Goal: Transaction & Acquisition: Book appointment/travel/reservation

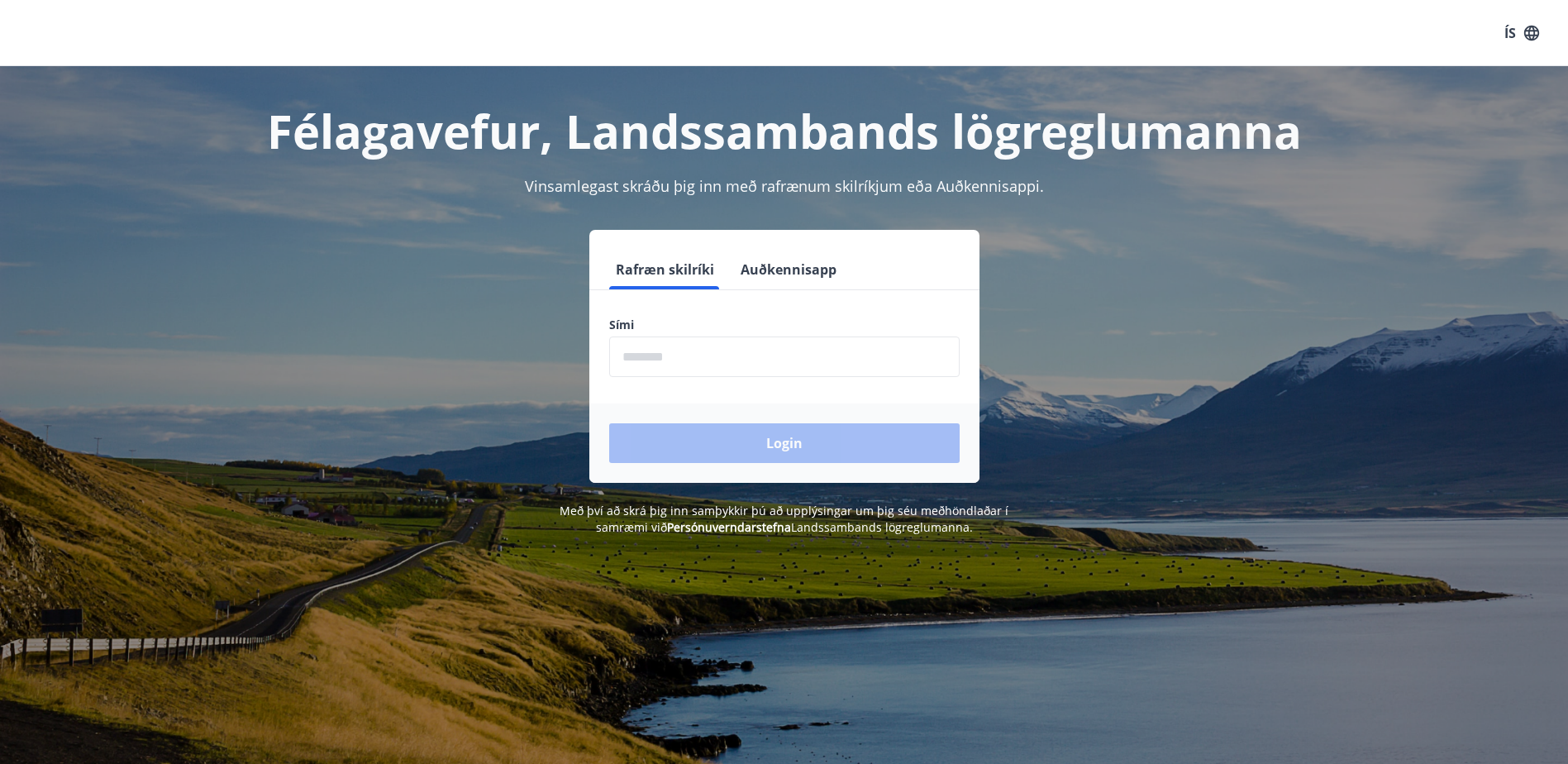
click at [698, 359] on input "phone" at bounding box center [784, 357] width 351 height 41
type input "********"
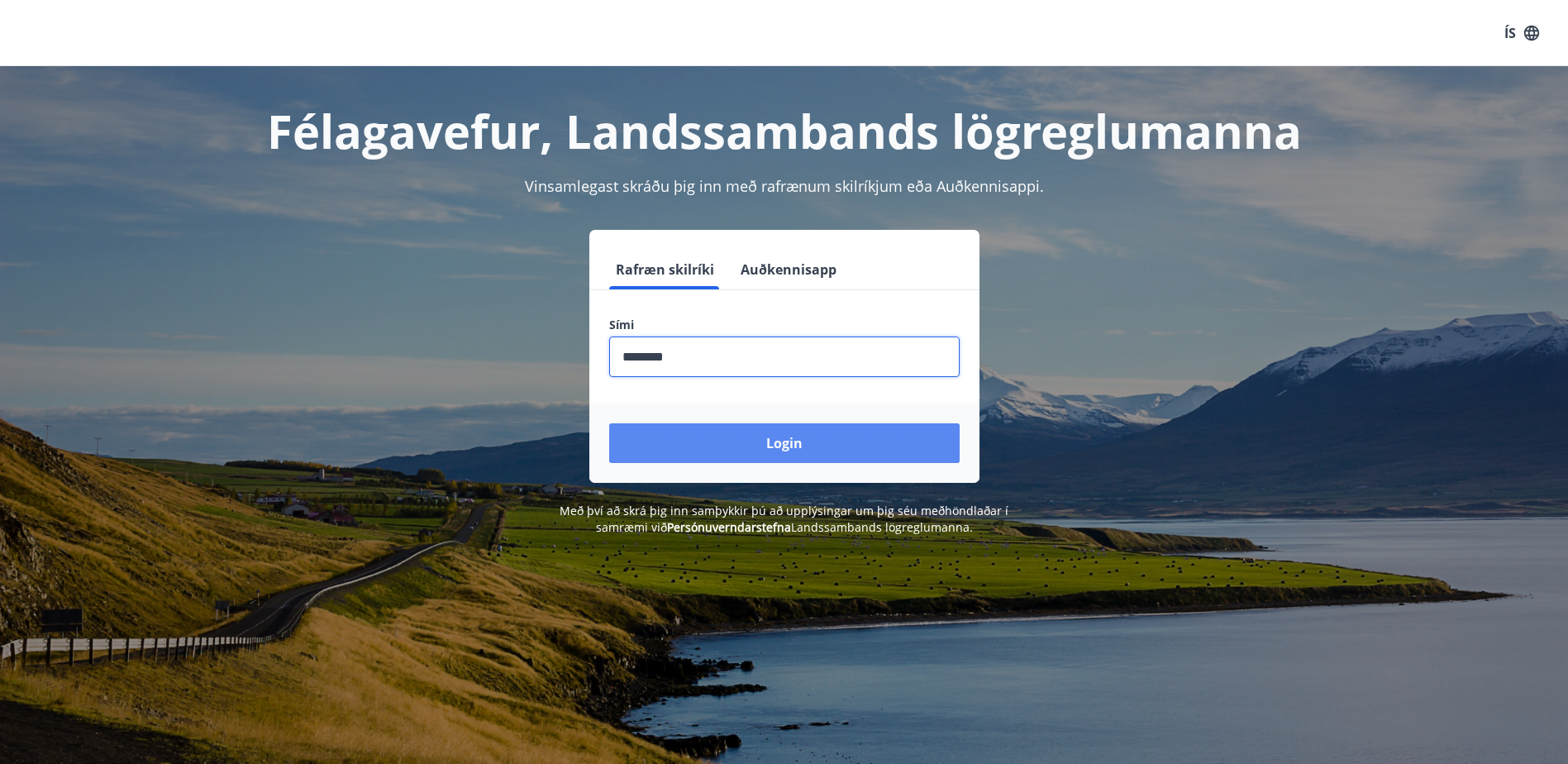
click at [722, 435] on button "Login" at bounding box center [784, 443] width 351 height 40
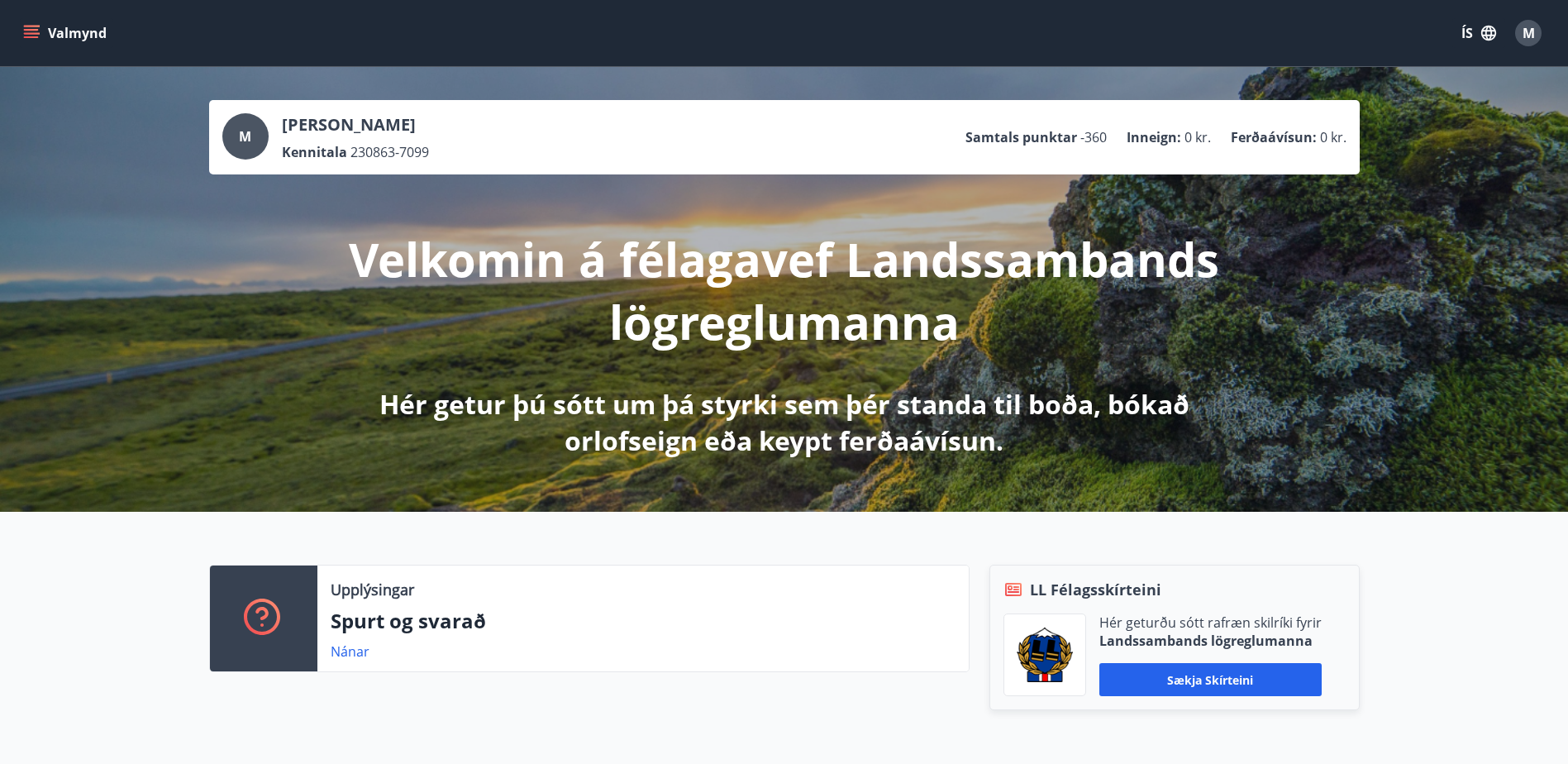
click at [23, 33] on icon "menu" at bounding box center [31, 33] width 17 height 17
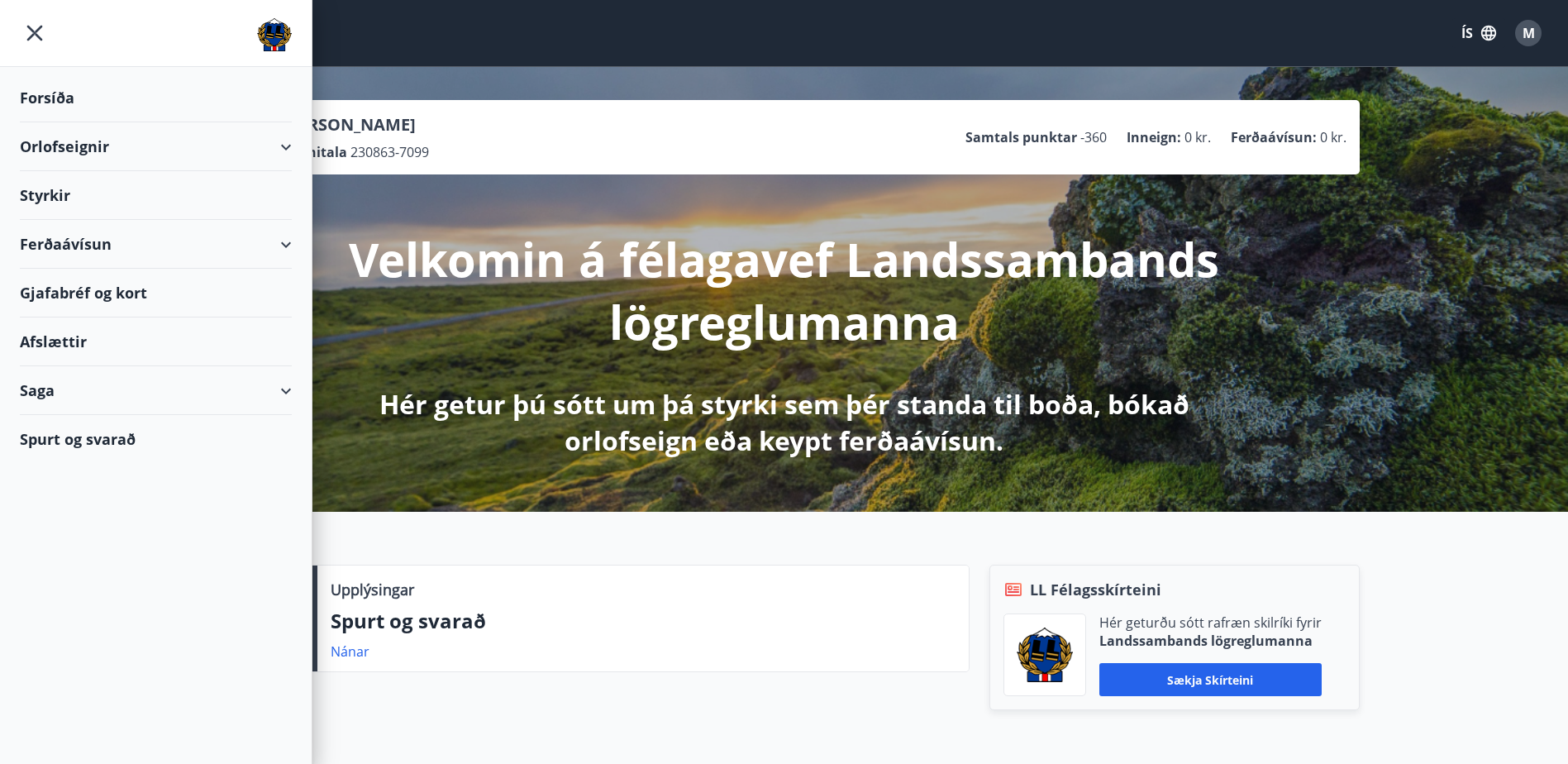
click at [294, 152] on icon at bounding box center [286, 147] width 20 height 20
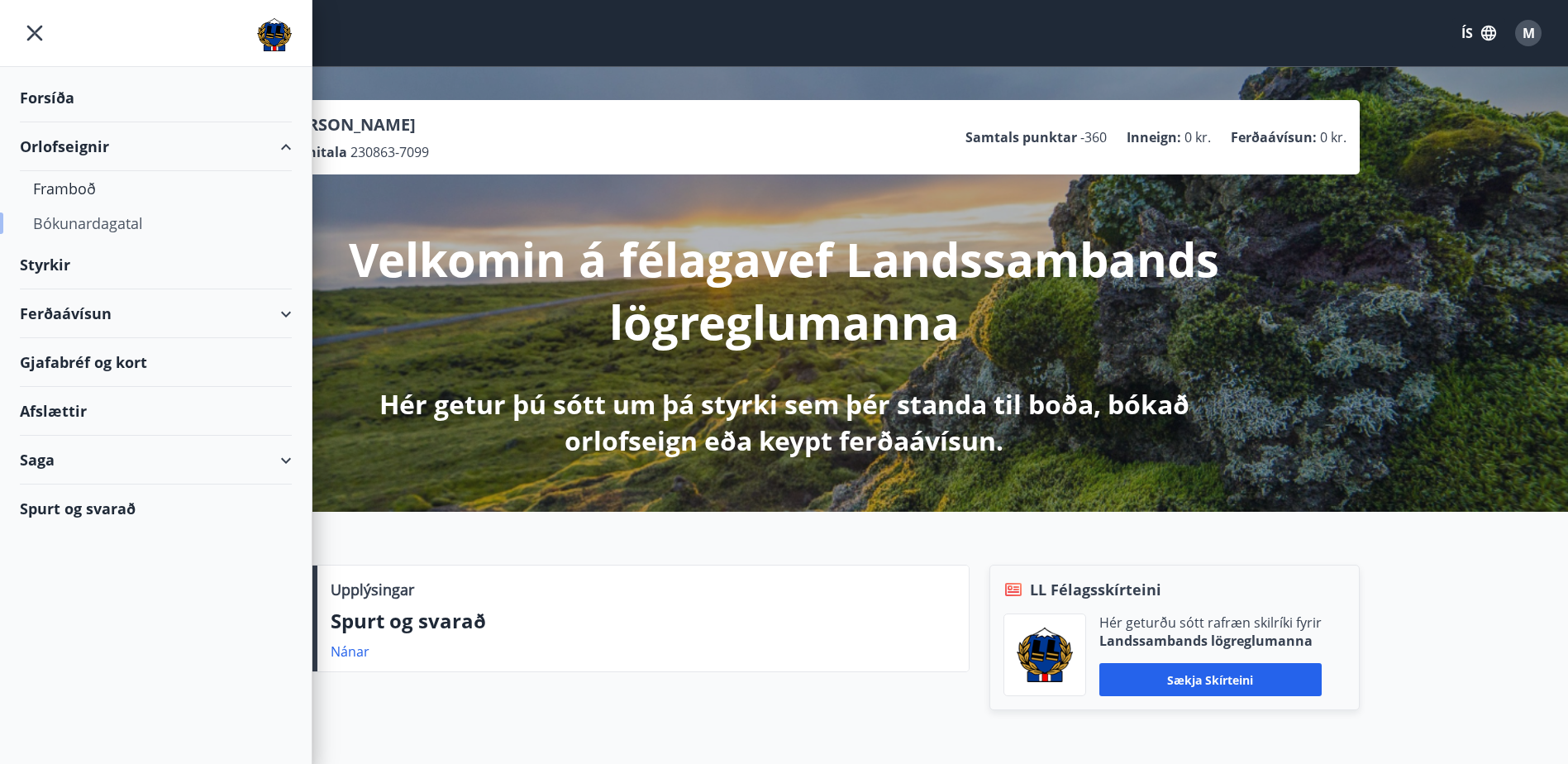
click at [149, 222] on div "Bókunardagatal" at bounding box center [155, 223] width 245 height 35
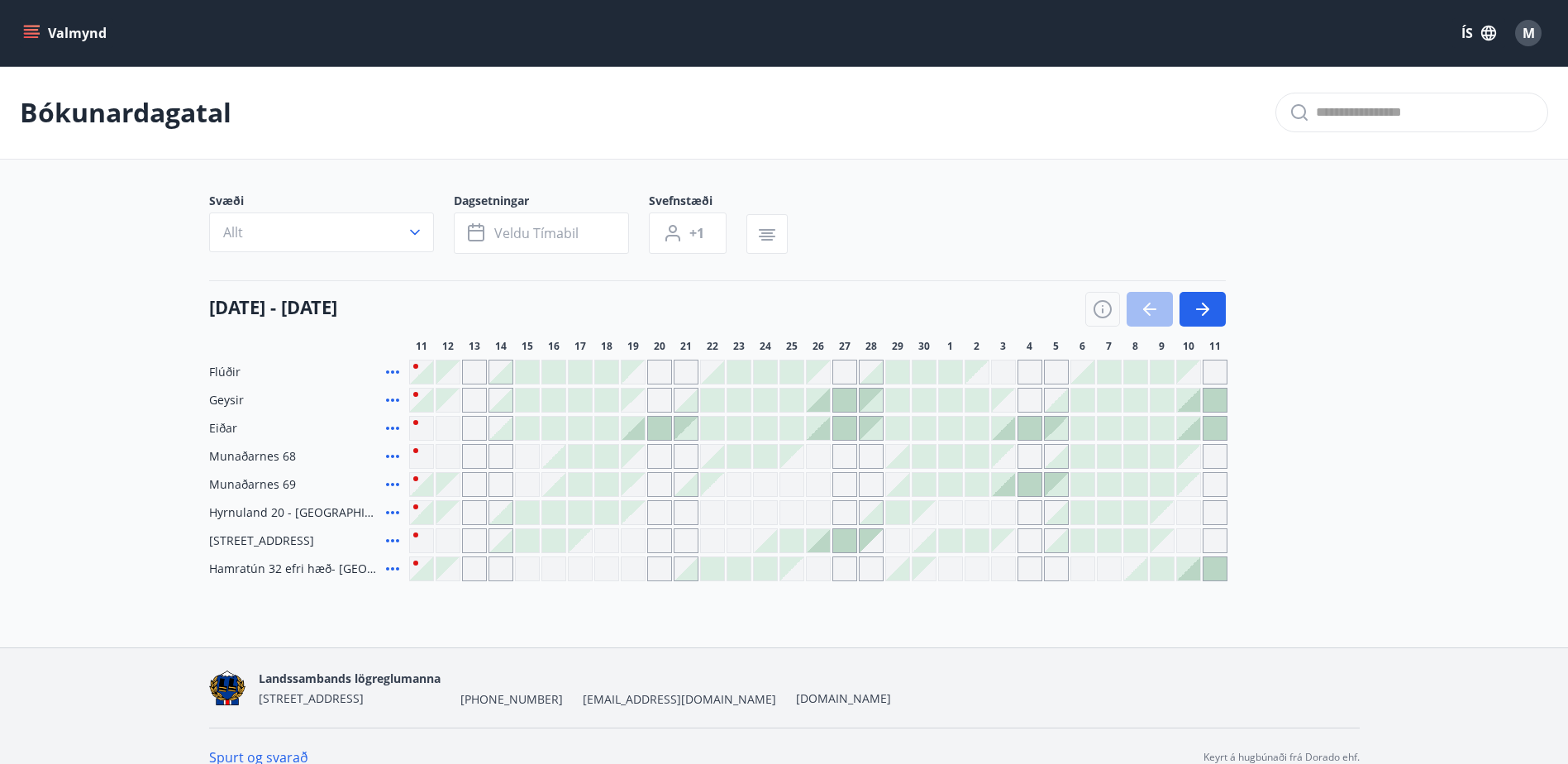
click at [558, 462] on div at bounding box center [553, 456] width 23 height 23
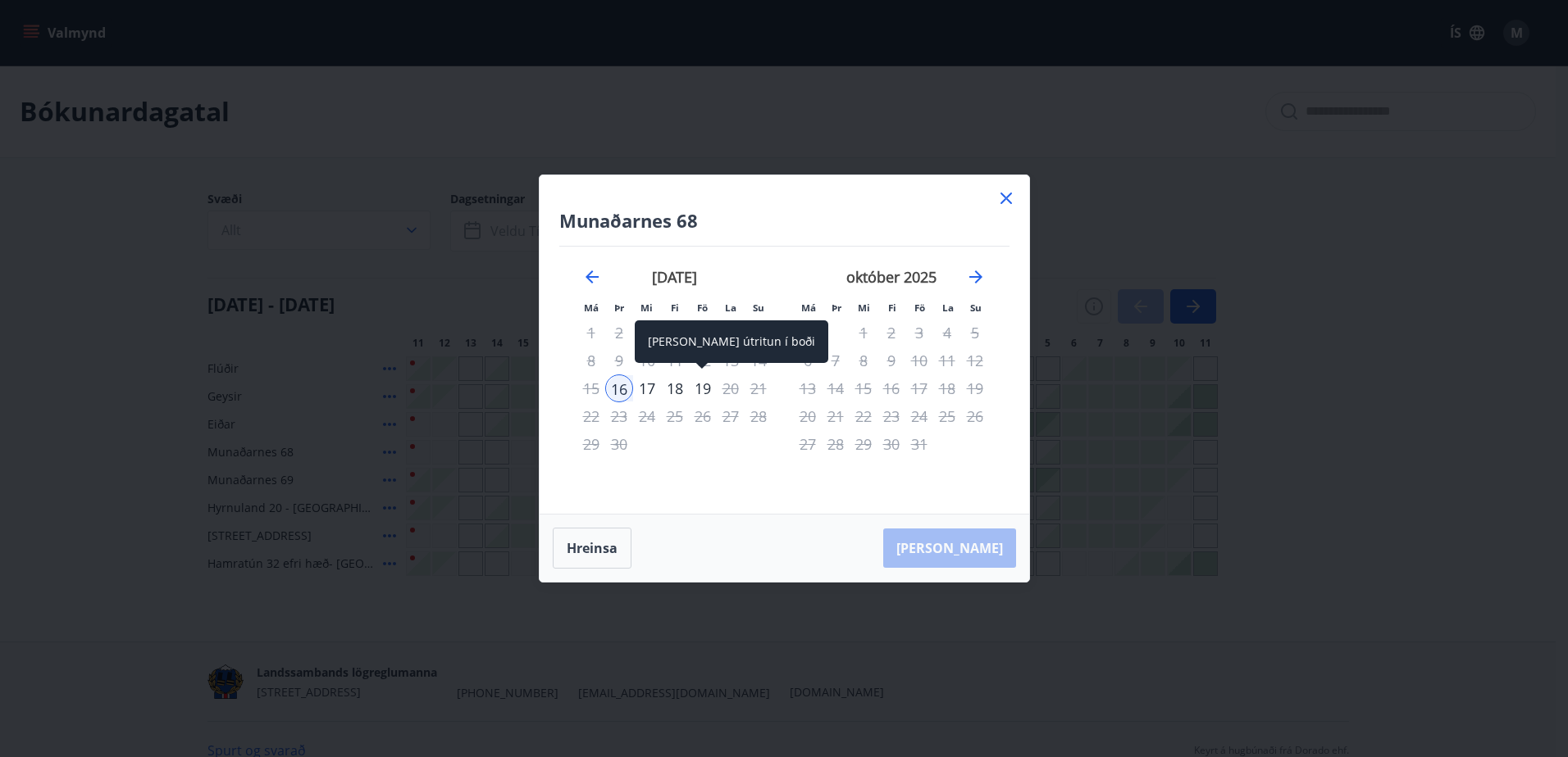
click at [702, 392] on div "19" at bounding box center [702, 388] width 28 height 28
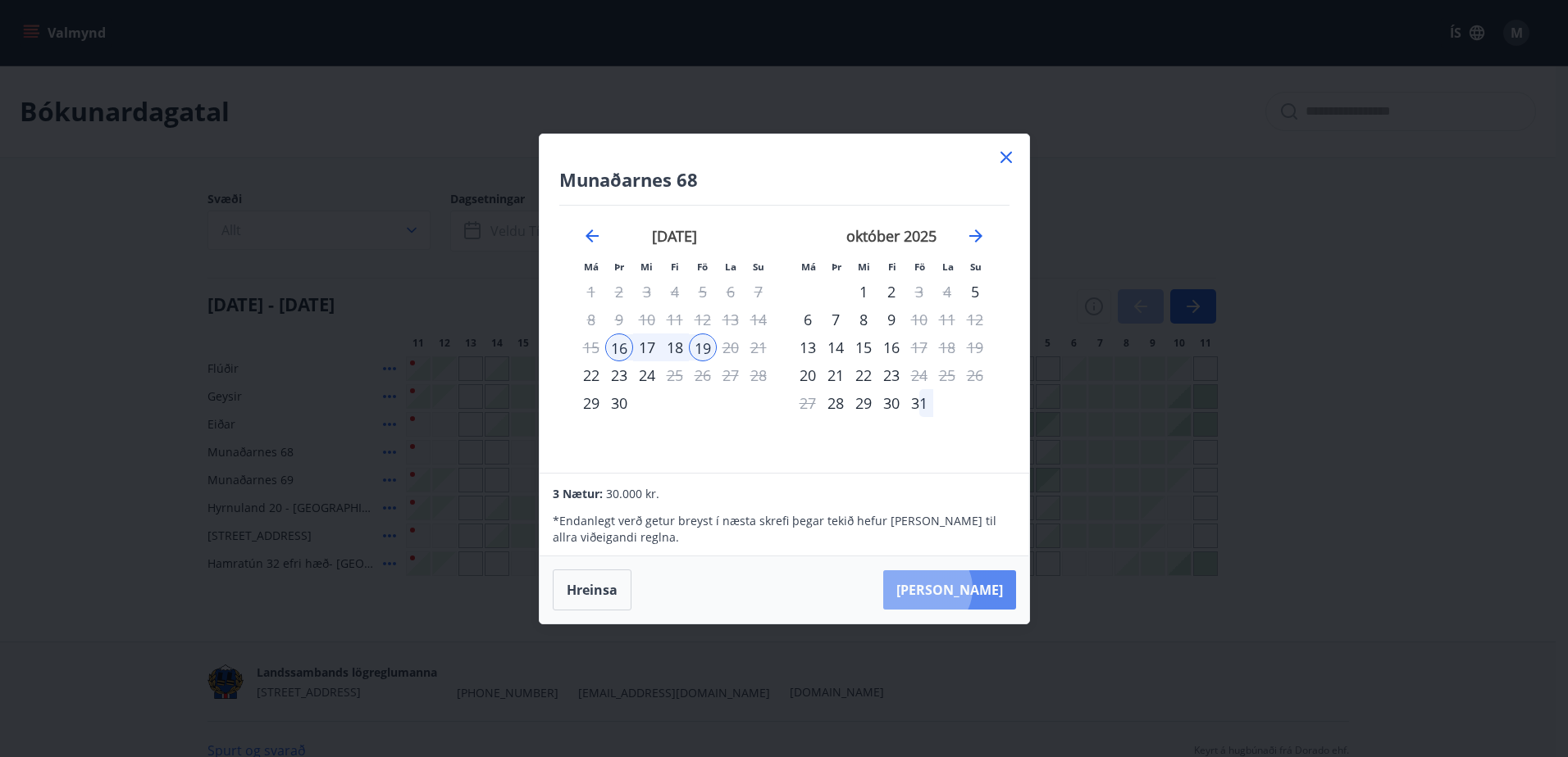
click at [977, 589] on button "Taka Frá" at bounding box center [949, 590] width 133 height 39
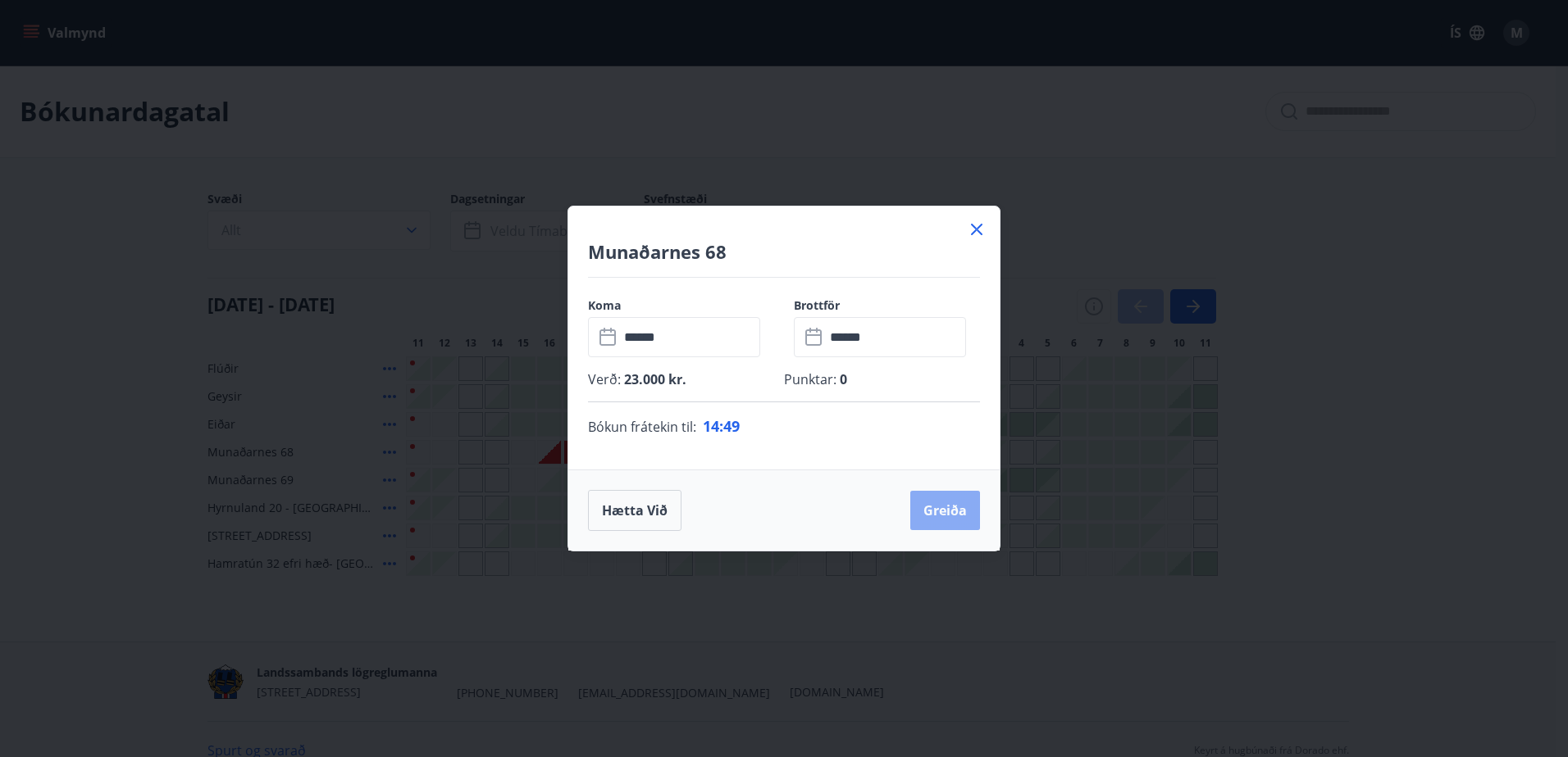
click at [958, 518] on button "Greiða" at bounding box center [945, 511] width 70 height 39
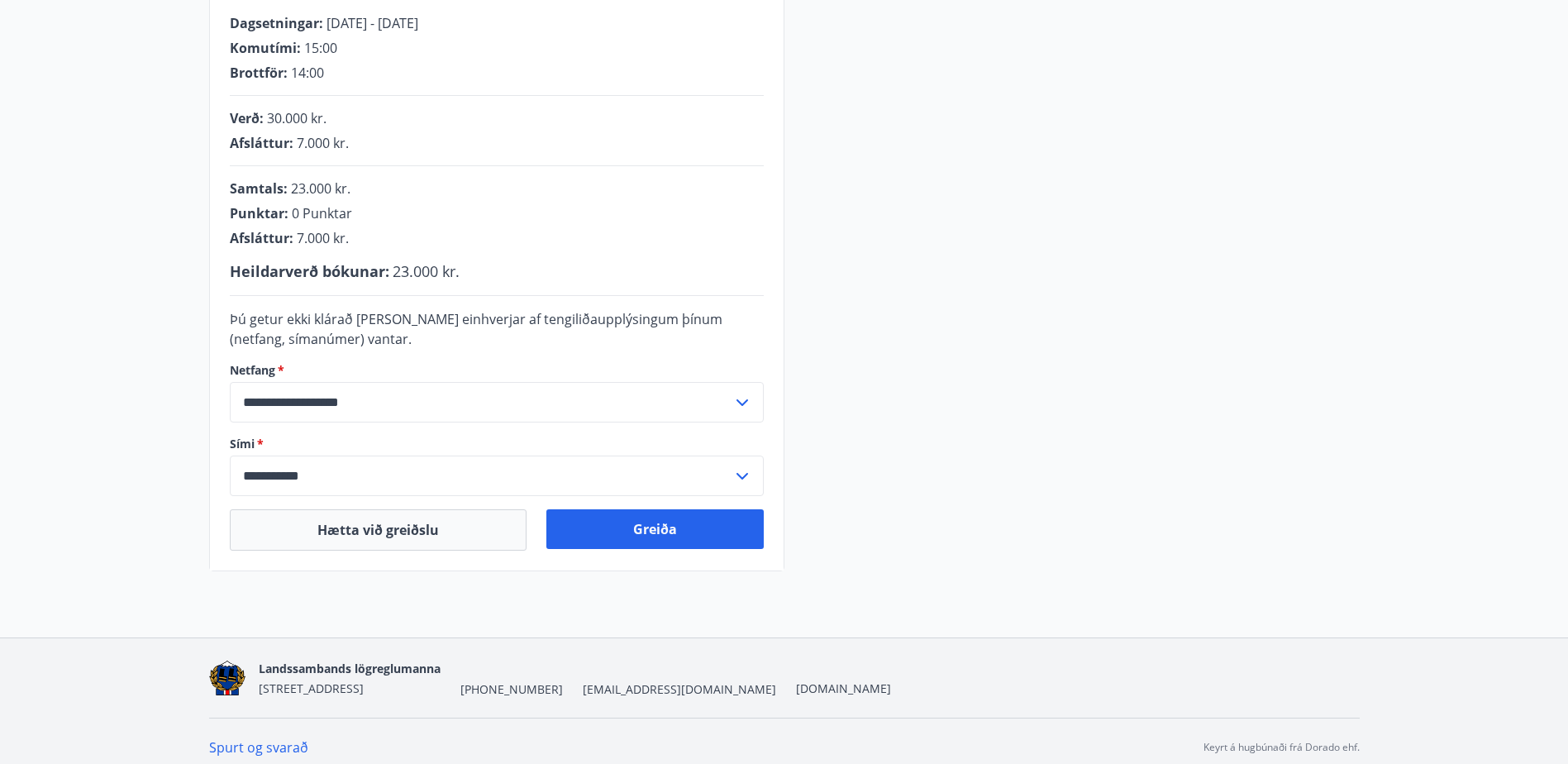
scroll to position [355, 0]
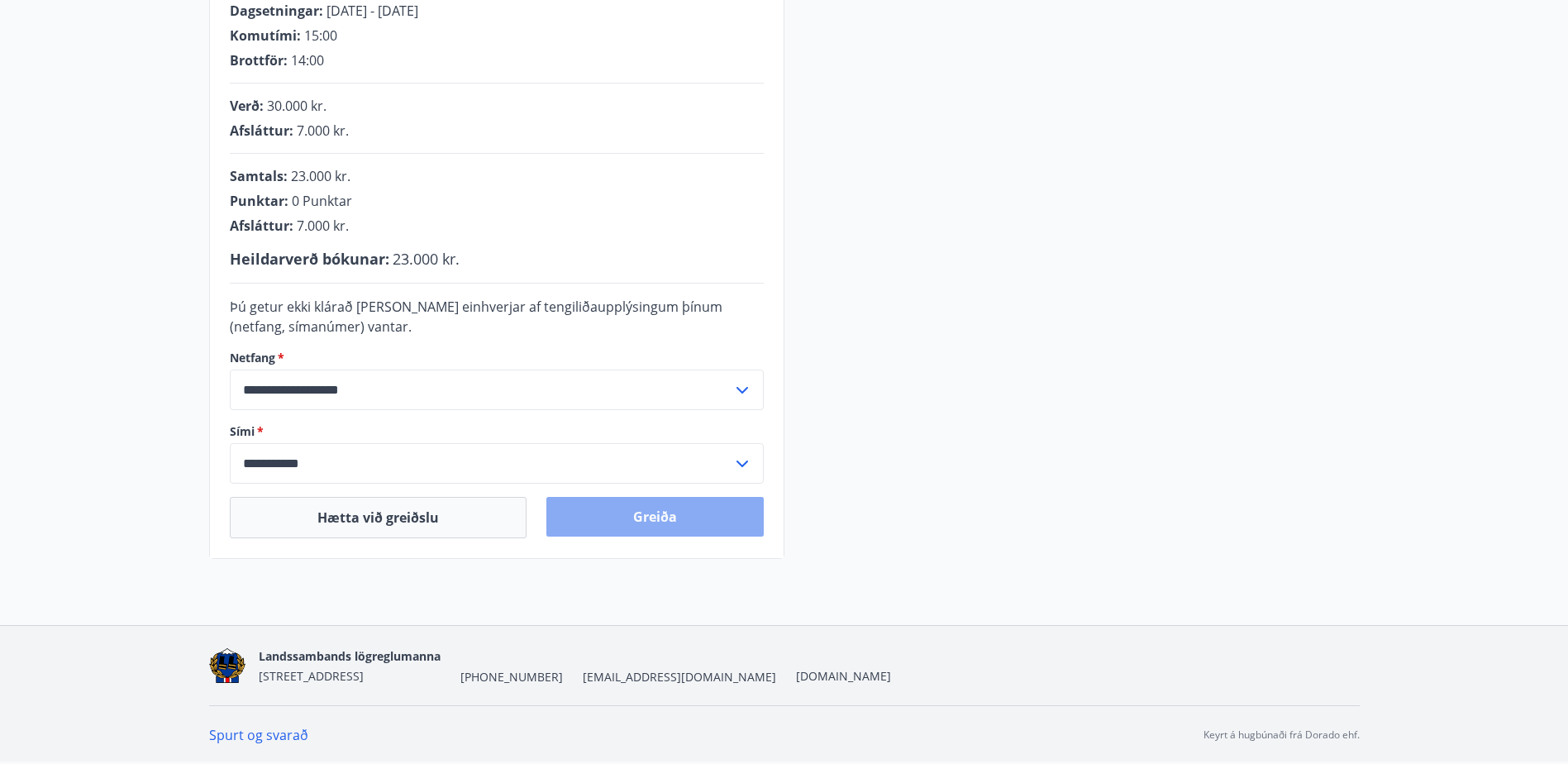
click at [623, 507] on button "Greiða" at bounding box center [654, 517] width 217 height 40
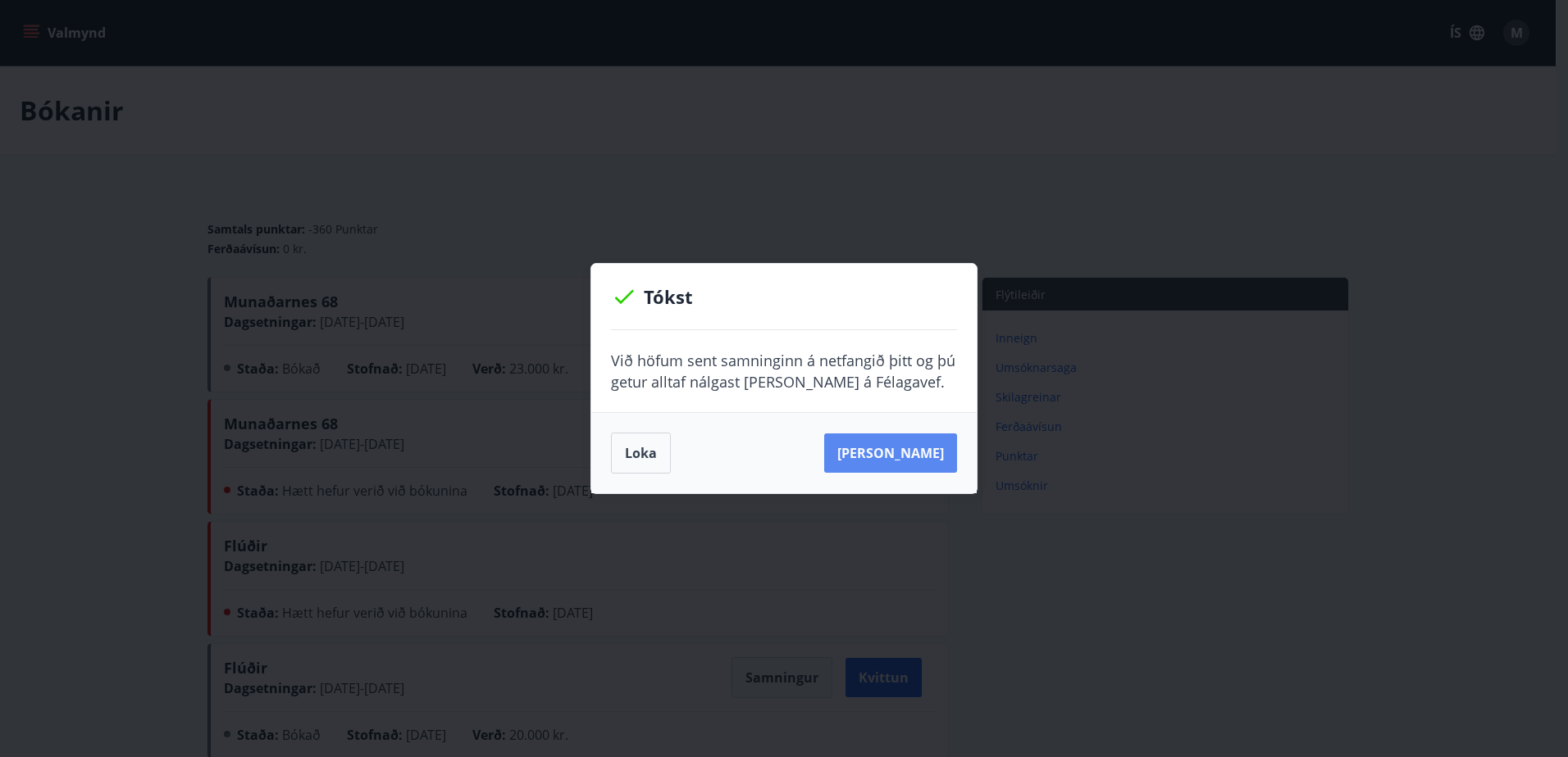
click at [934, 457] on button "[PERSON_NAME]" at bounding box center [890, 453] width 133 height 39
click at [634, 445] on button "Loka" at bounding box center [640, 454] width 60 height 41
click at [628, 448] on button "Loka" at bounding box center [640, 454] width 60 height 41
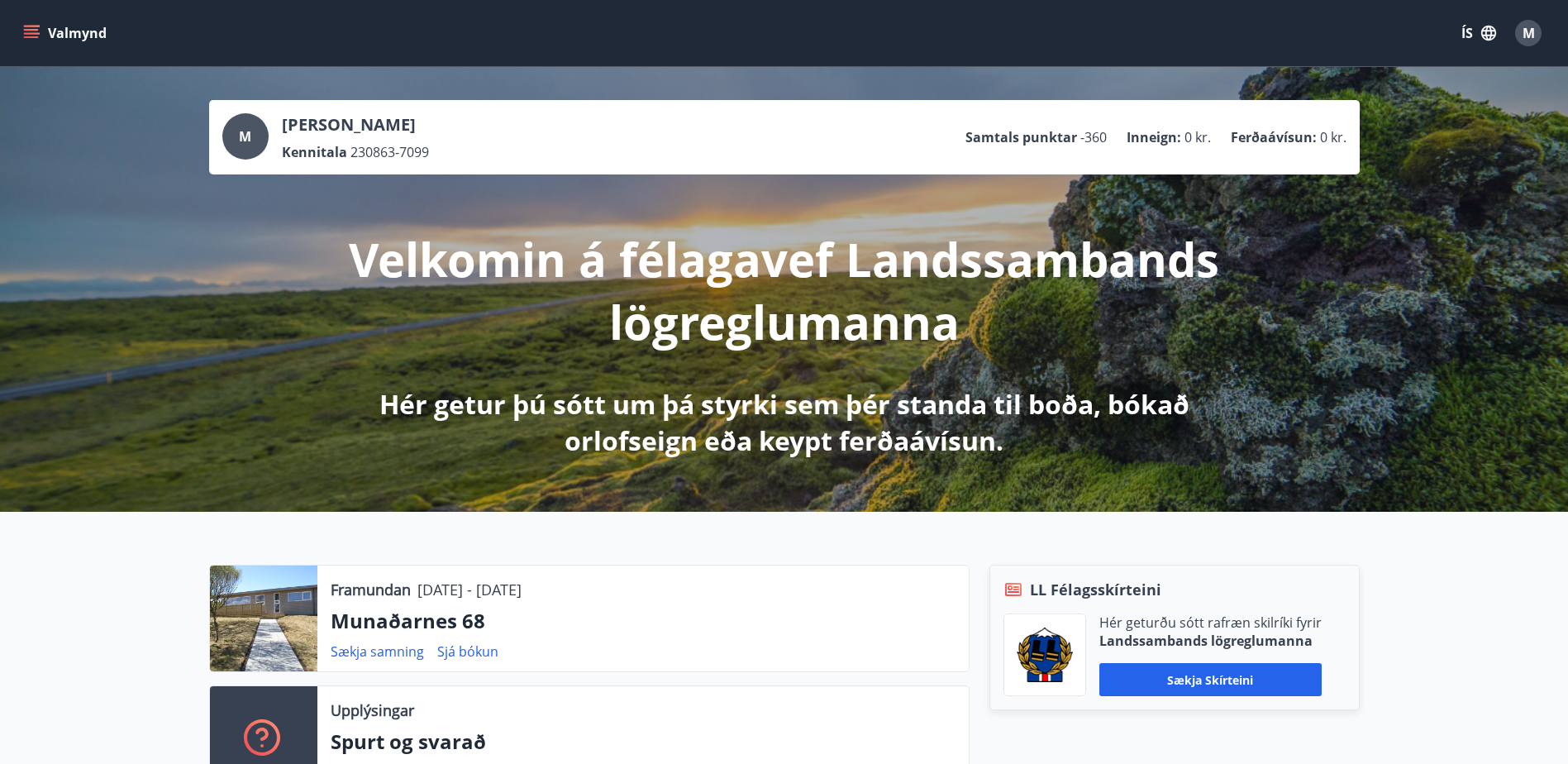
click at [44, 29] on button "Valmynd" at bounding box center [67, 33] width 93 height 30
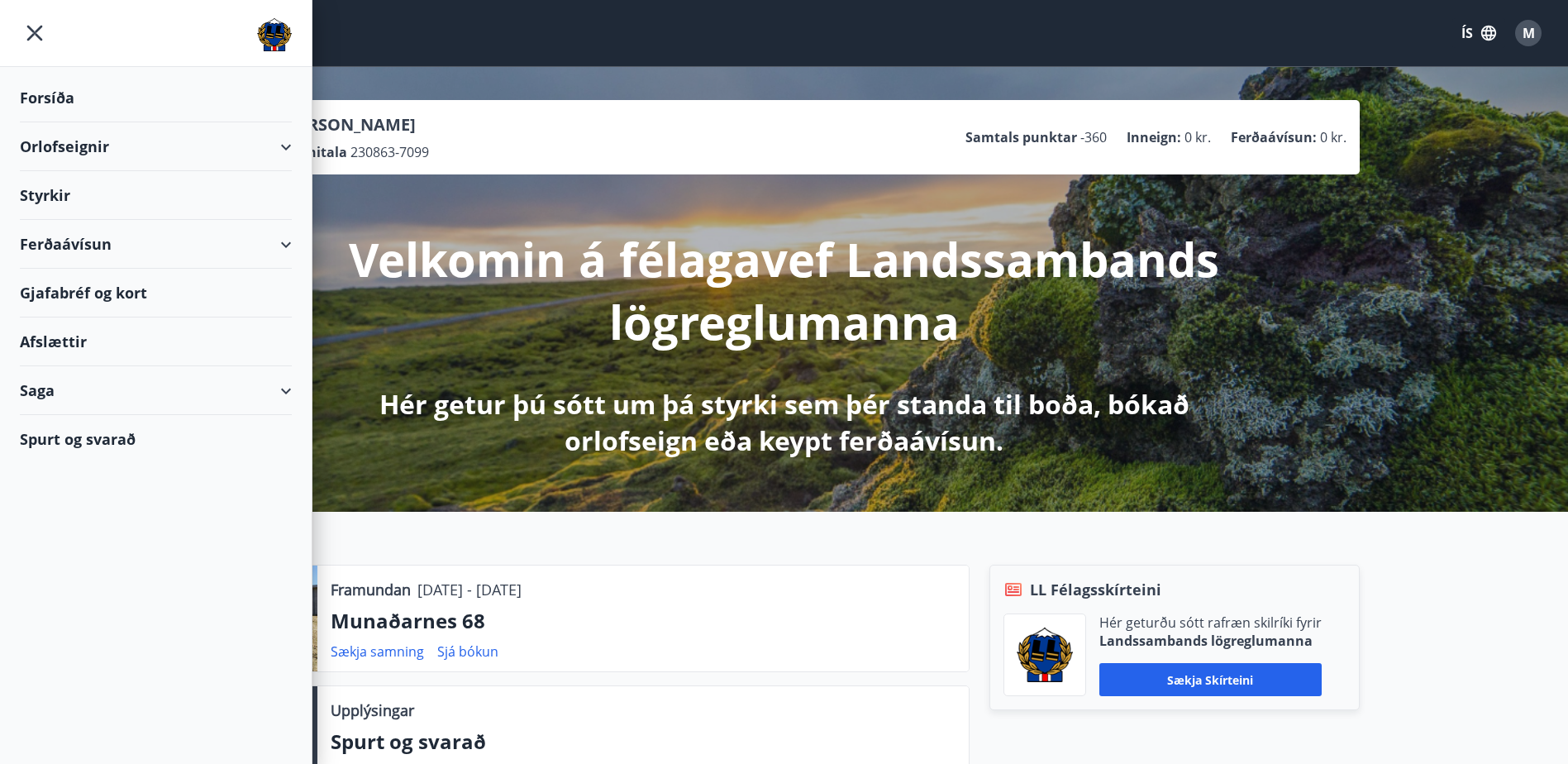
click at [284, 147] on div "Orlofseignir" at bounding box center [156, 146] width 272 height 49
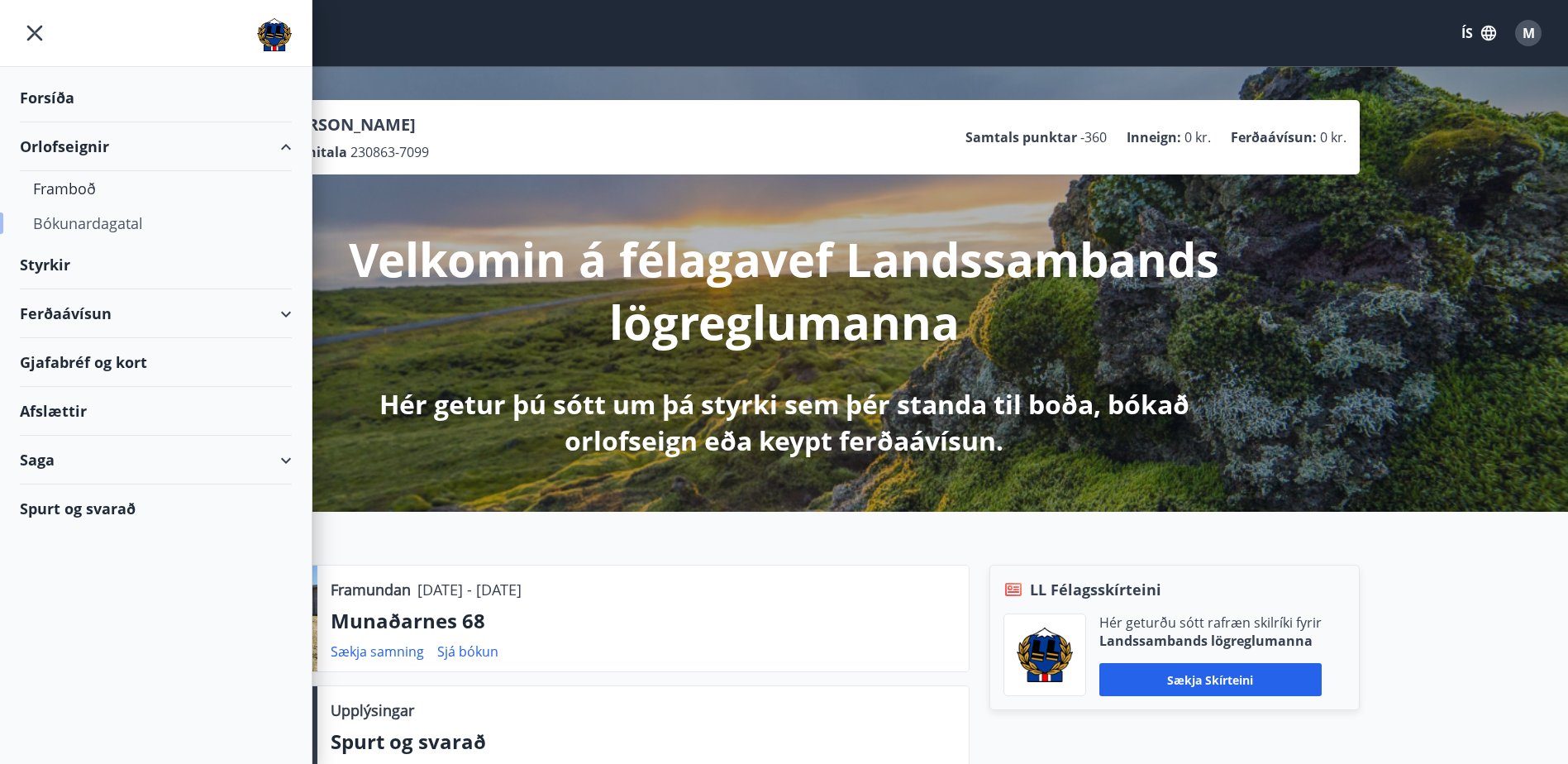
click at [135, 220] on div "Bókunardagatal" at bounding box center [155, 223] width 245 height 35
